Goal: Information Seeking & Learning: Check status

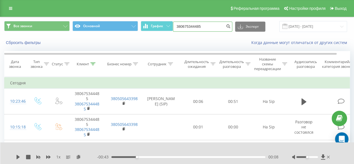
drag, startPoint x: 0, startPoint y: 0, endPoint x: 205, endPoint y: 27, distance: 206.4
click at [205, 27] on input "380675344485" at bounding box center [202, 27] width 59 height 10
drag, startPoint x: 208, startPoint y: 26, endPoint x: 158, endPoint y: 31, distance: 50.4
click at [158, 31] on div "Все звонки Основной График 380675344485 Экспорт .csv .xls .xlsx [DATE] - [DATE]" at bounding box center [177, 26] width 346 height 11
paste input "380676887518"
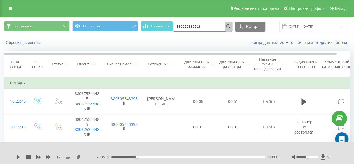
type input "380676887518"
click at [226, 28] on button "submit" at bounding box center [229, 27] width 8 height 10
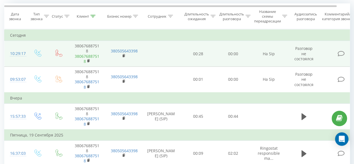
scroll to position [56, 0]
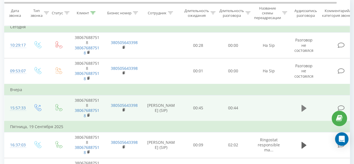
click at [301, 107] on icon at bounding box center [303, 108] width 5 height 7
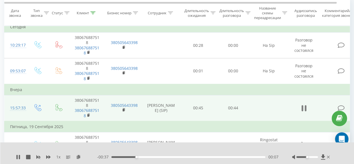
click at [300, 107] on button at bounding box center [304, 108] width 8 height 8
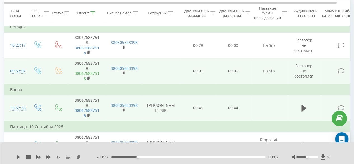
click at [94, 73] on link "380676887518" at bounding box center [87, 76] width 25 height 10
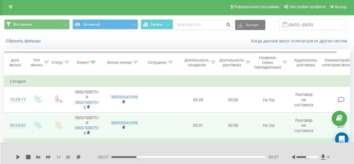
scroll to position [0, 0]
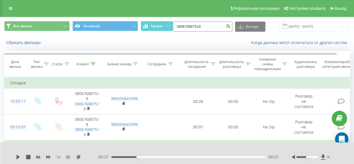
drag, startPoint x: 212, startPoint y: 25, endPoint x: 143, endPoint y: 43, distance: 71.4
click at [143, 43] on div "Все звонки Основной График 380676887518 Экспорт .csv .xls .xlsx [DATE] - [DATE]…" at bounding box center [177, 33] width 354 height 32
paste input "380680629430"
type input "380680629430"
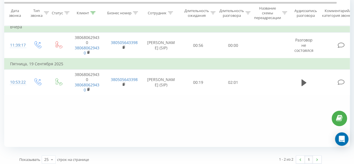
scroll to position [28, 0]
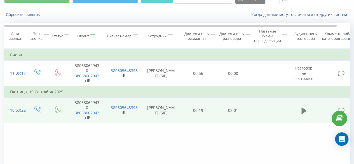
click at [304, 107] on icon at bounding box center [303, 111] width 5 height 8
